Goal: Transaction & Acquisition: Obtain resource

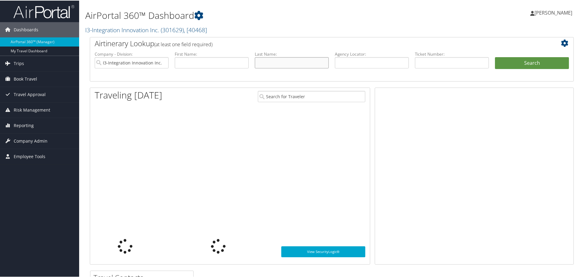
click at [260, 64] on input "text" at bounding box center [292, 62] width 74 height 11
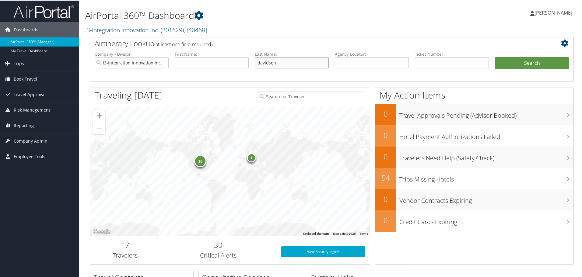
type input "davidson"
click at [495, 57] on button "Search" at bounding box center [532, 63] width 74 height 12
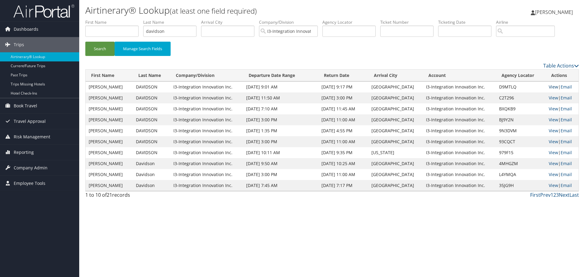
click at [554, 88] on link "View" at bounding box center [553, 87] width 9 height 6
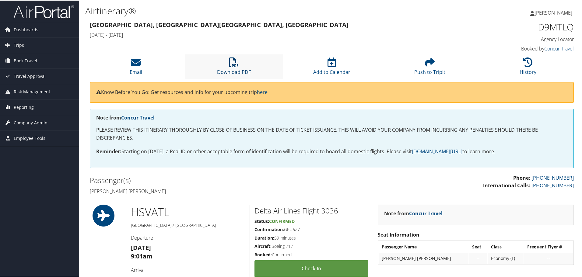
click at [225, 72] on link "Download PDF" at bounding box center [234, 67] width 34 height 15
